Goal: Information Seeking & Learning: Learn about a topic

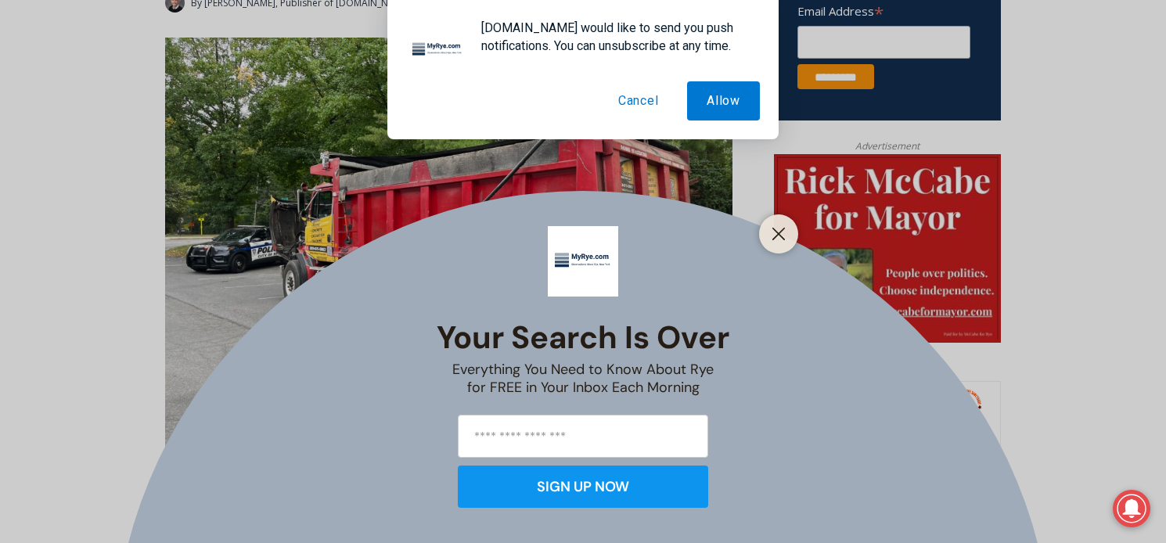
scroll to position [671, 0]
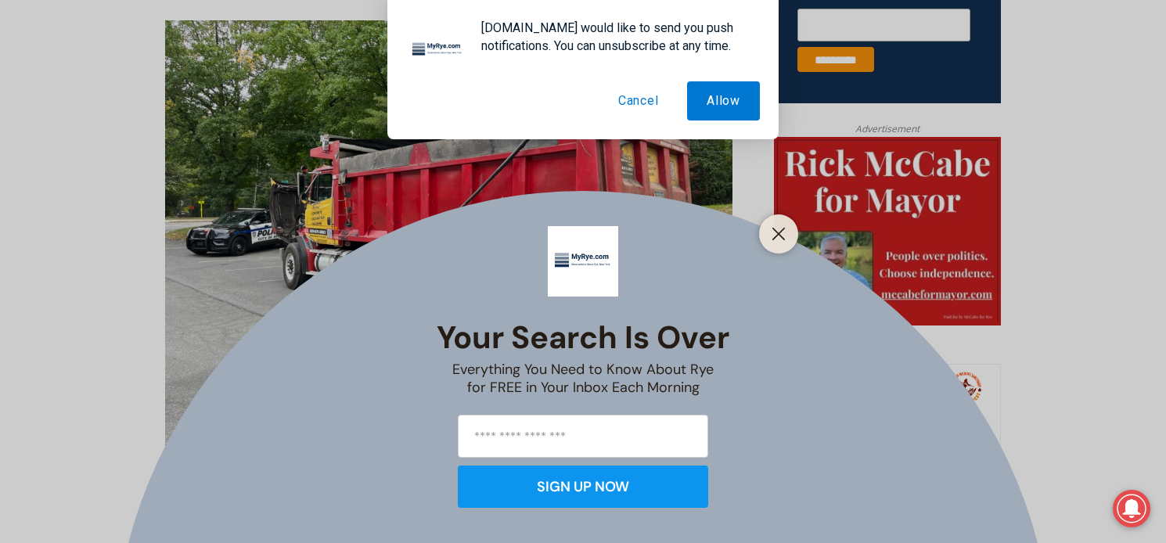
drag, startPoint x: 639, startPoint y: 92, endPoint x: 638, endPoint y: 100, distance: 8.7
click at [639, 92] on button "Cancel" at bounding box center [639, 100] width 80 height 39
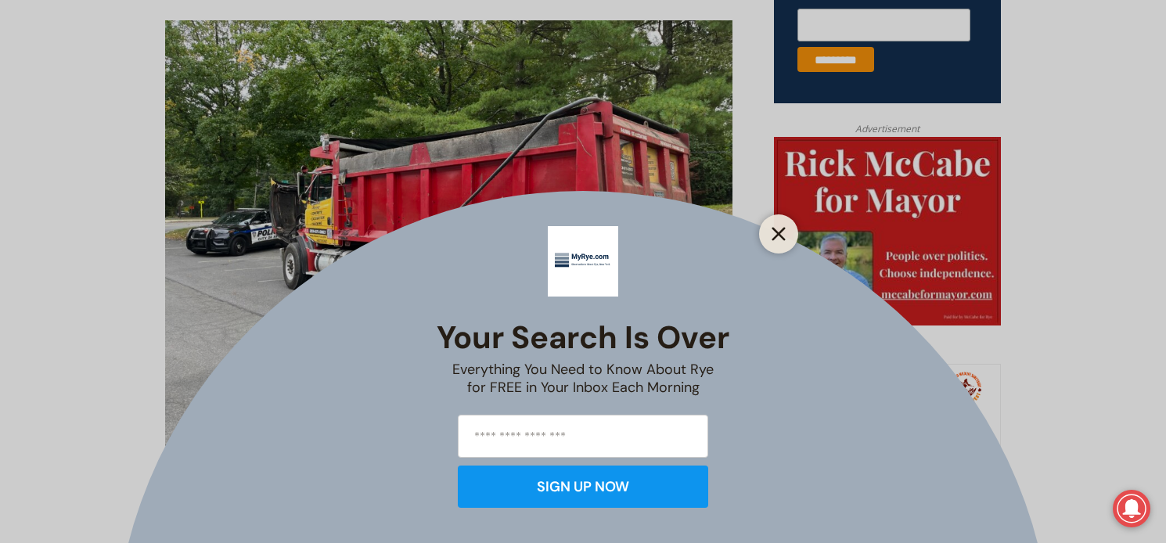
click at [783, 236] on icon "Close" at bounding box center [779, 234] width 14 height 14
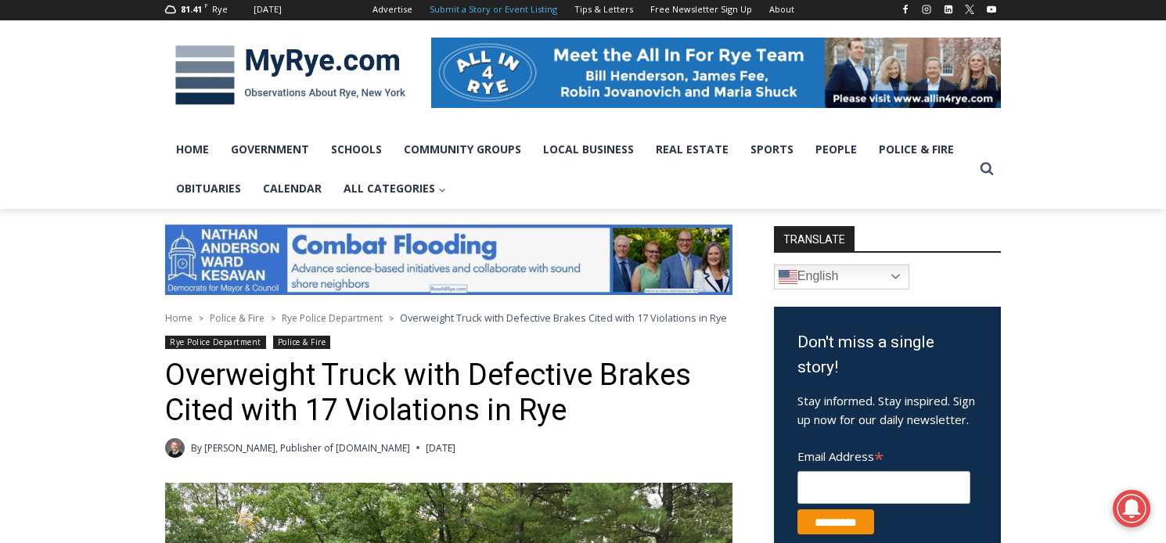
scroll to position [0, 0]
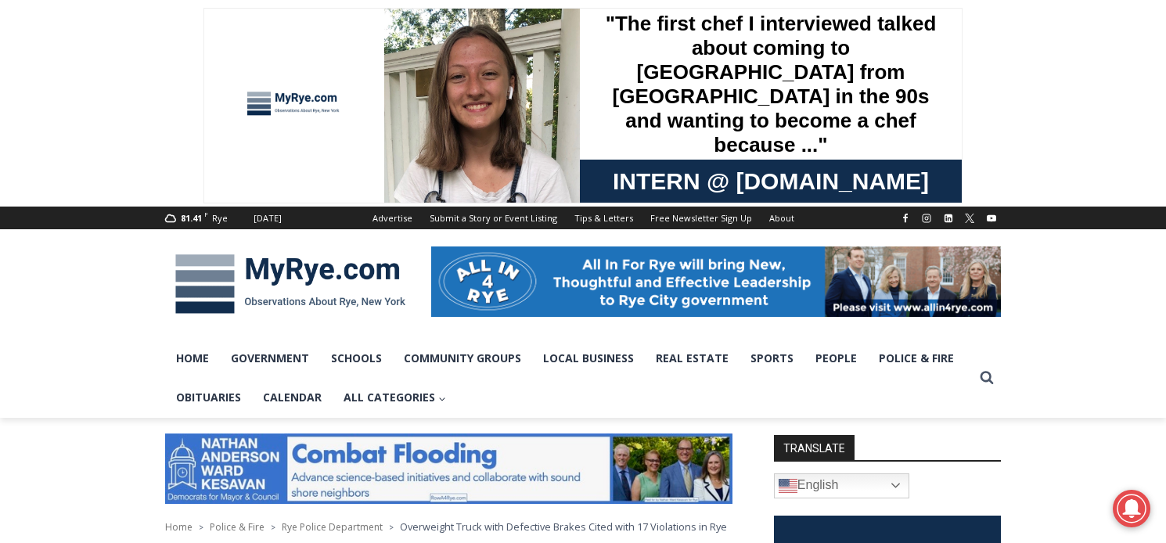
click at [359, 273] on img at bounding box center [290, 283] width 250 height 81
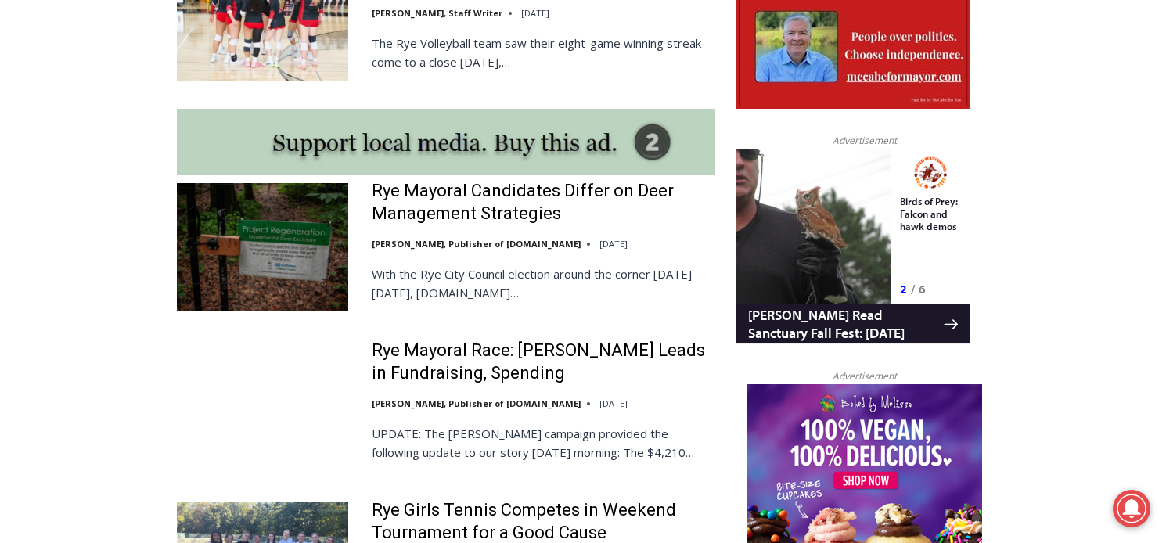
scroll to position [1309, 0]
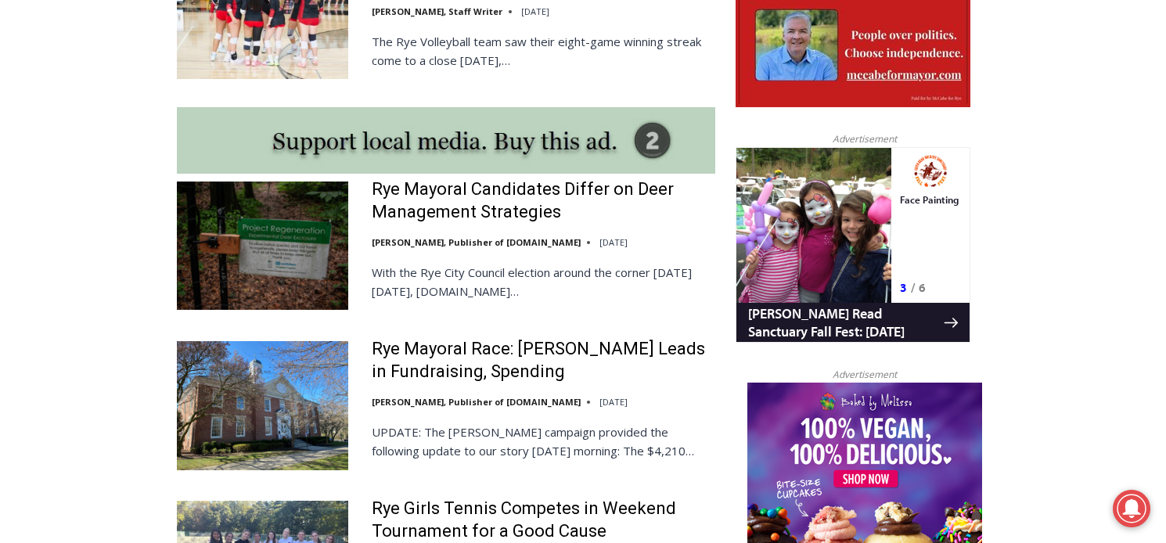
click at [257, 250] on img at bounding box center [262, 246] width 171 height 128
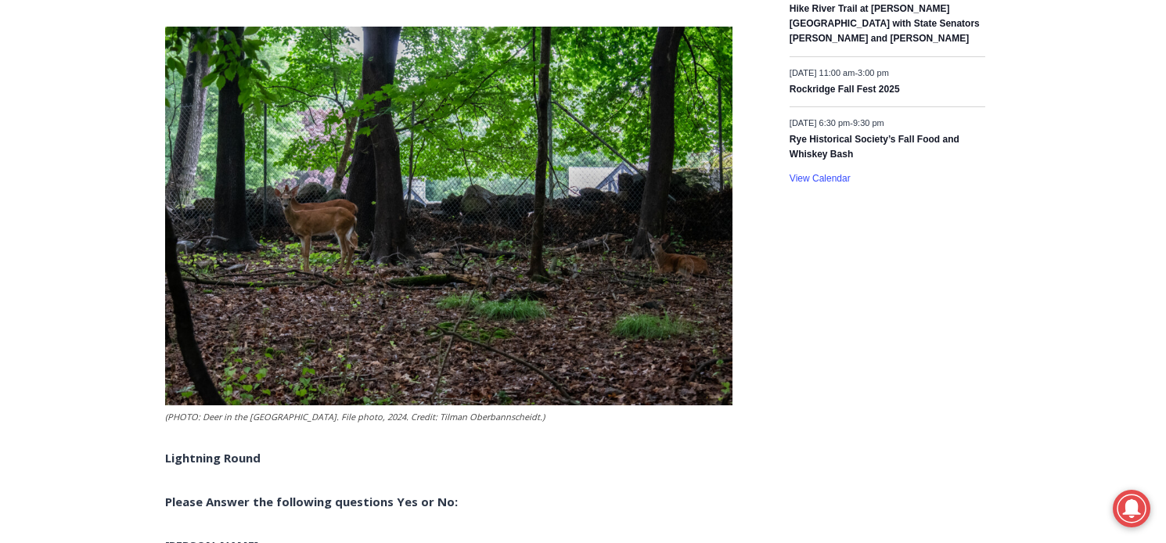
scroll to position [2794, 0]
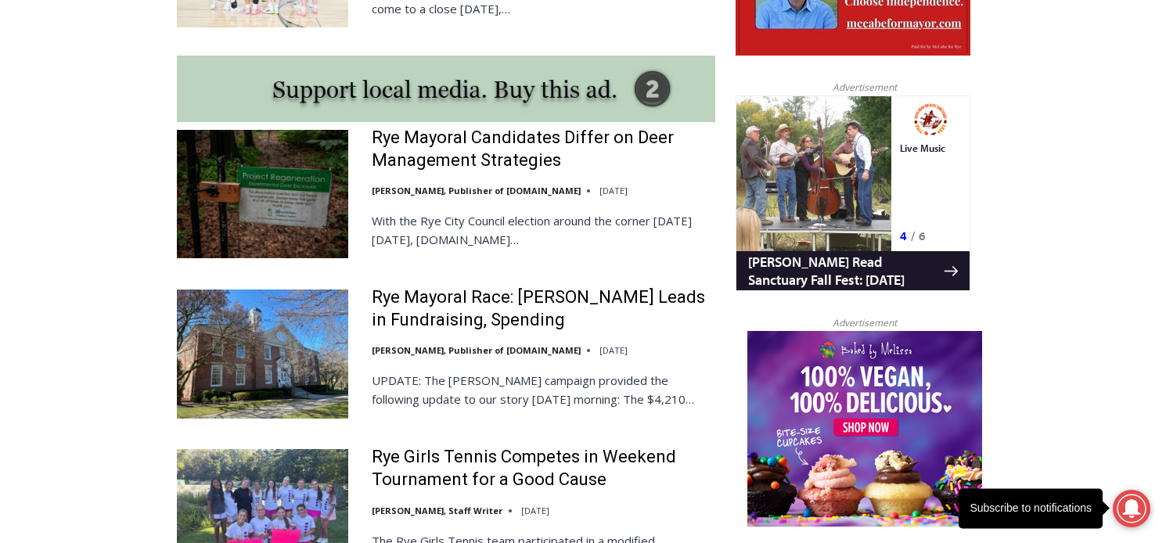
scroll to position [1468, 0]
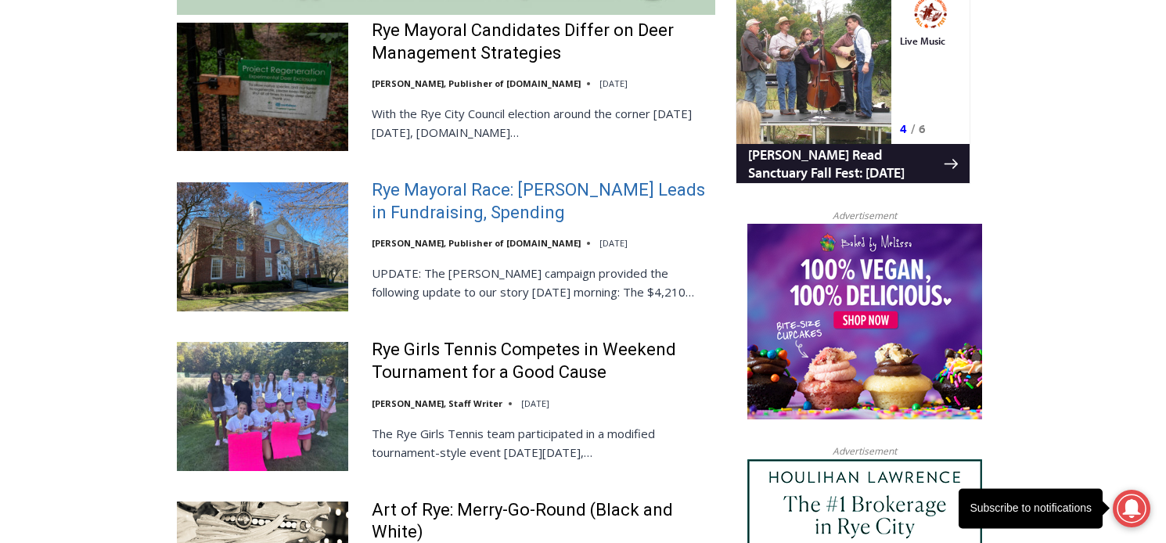
click at [470, 200] on link "Rye Mayoral Race: Henderson Leads in Fundraising, Spending" at bounding box center [544, 201] width 344 height 45
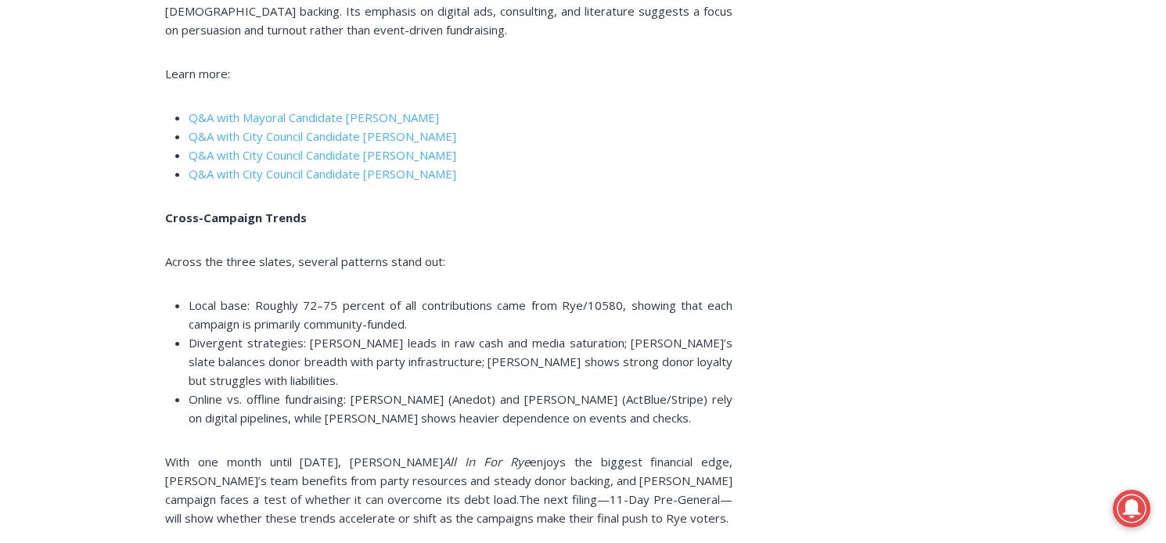
scroll to position [3446, 0]
click at [321, 126] on span "Q&A with City Council Candidate Marion Anderson" at bounding box center [323, 134] width 268 height 16
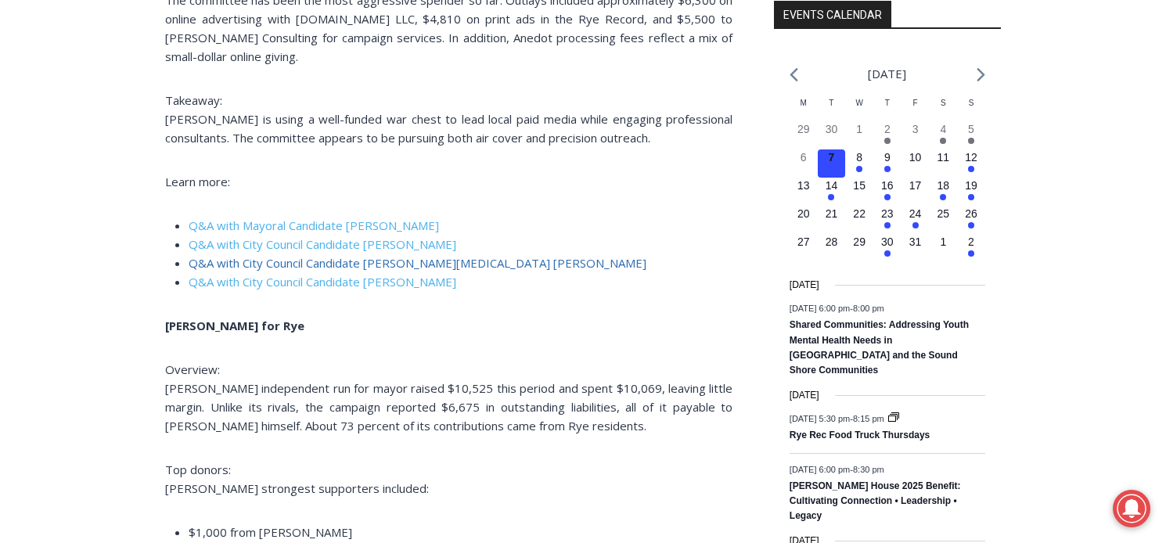
scroll to position [1932, 0]
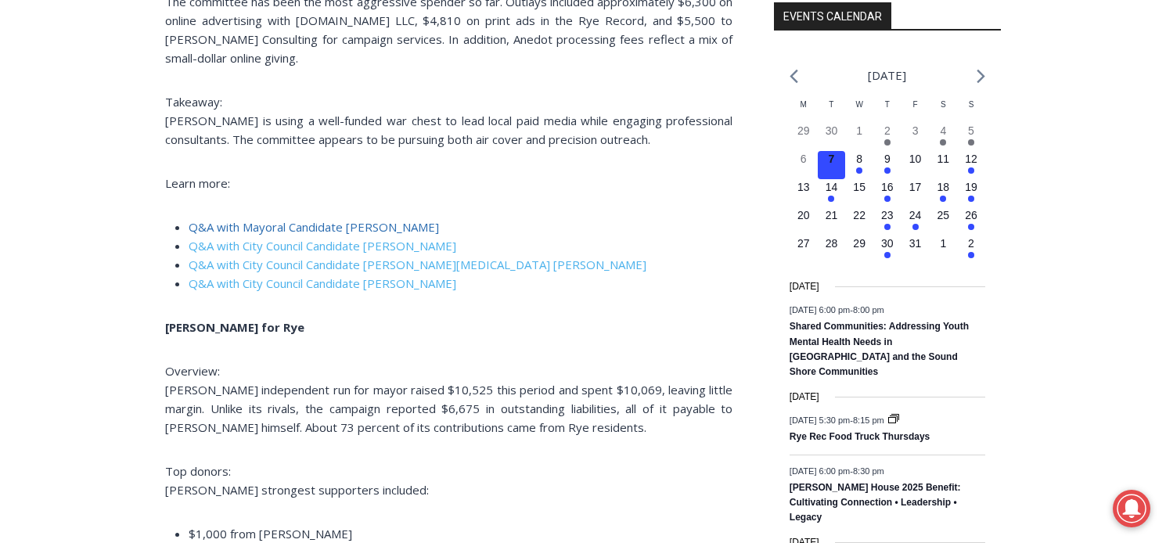
click at [360, 219] on span "Q&A with Mayoral Candidate [PERSON_NAME]" at bounding box center [314, 227] width 250 height 16
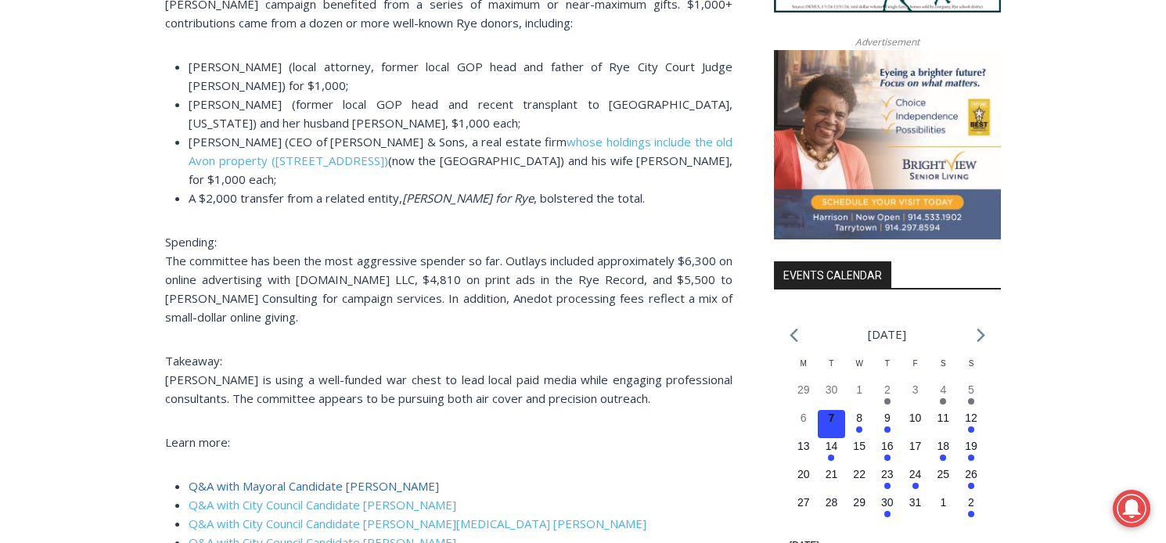
scroll to position [1672, 0]
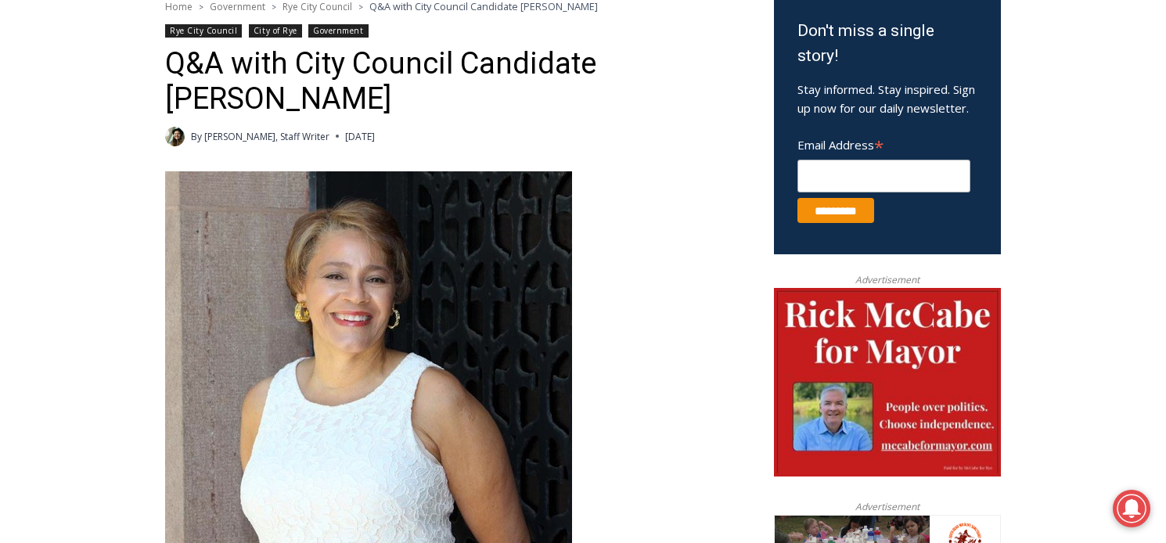
scroll to position [549, 0]
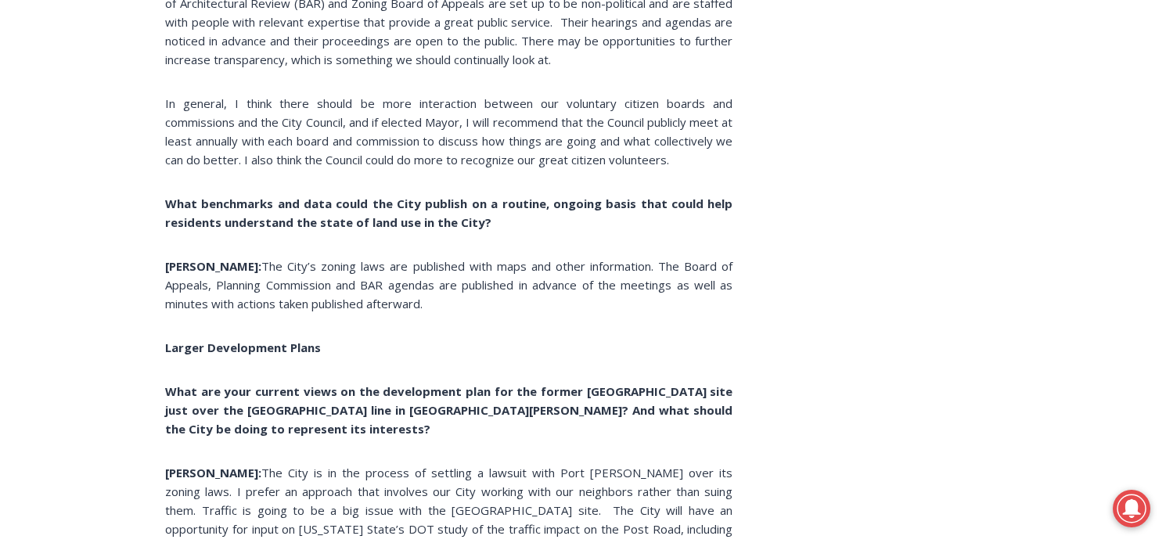
scroll to position [6692, 0]
